Goal: Task Accomplishment & Management: Use online tool/utility

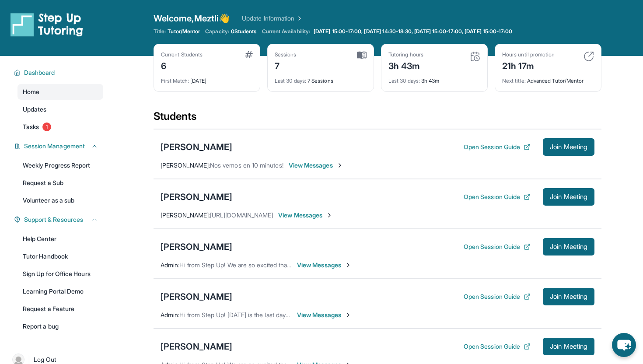
scroll to position [151, 0]
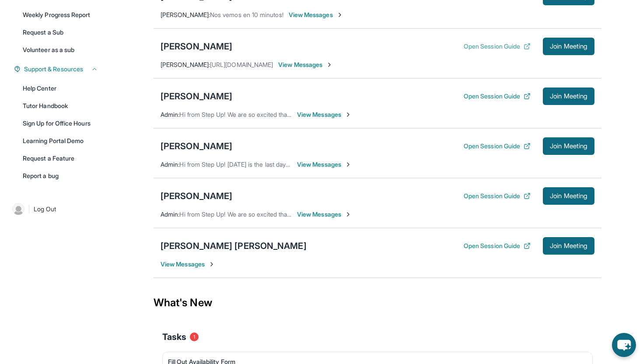
click at [527, 47] on icon at bounding box center [527, 46] width 7 height 7
click at [567, 51] on button "Join Meeting" at bounding box center [569, 47] width 52 height 18
